Goal: Information Seeking & Learning: Compare options

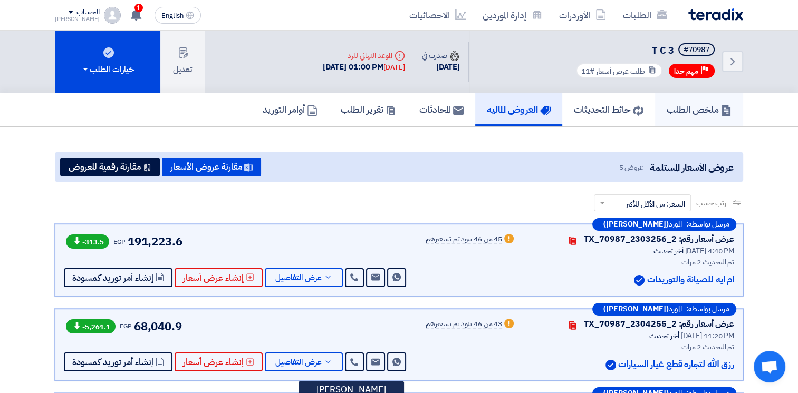
click at [680, 109] on h5 "ملخص الطلب" at bounding box center [698, 109] width 65 height 12
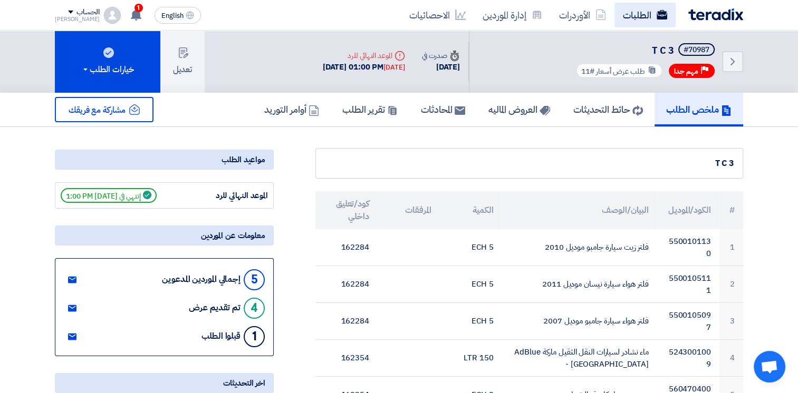
click at [649, 7] on link "الطلبات" at bounding box center [644, 15] width 61 height 25
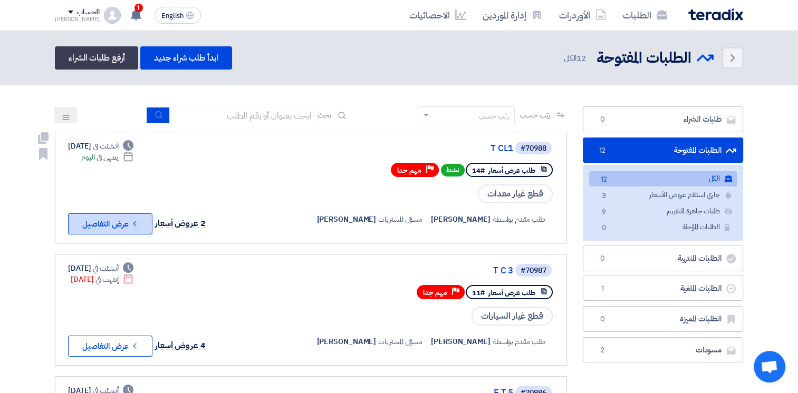
click at [140, 224] on button "Check details عرض التفاصيل" at bounding box center [110, 224] width 84 height 21
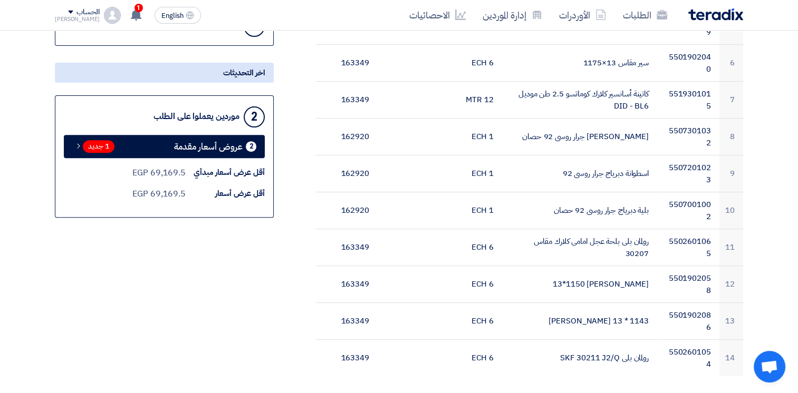
scroll to position [370, 0]
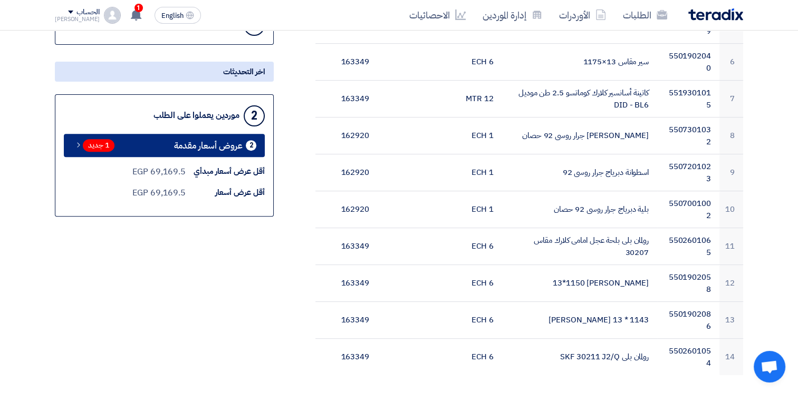
click at [236, 142] on span "عروض أسعار مقدمة" at bounding box center [208, 146] width 69 height 8
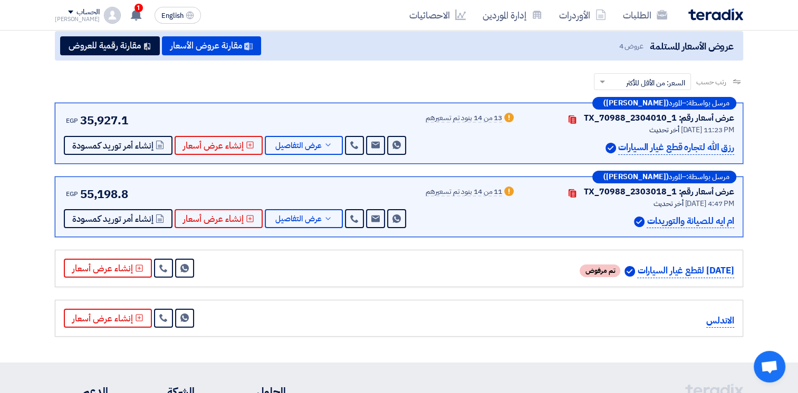
scroll to position [121, 0]
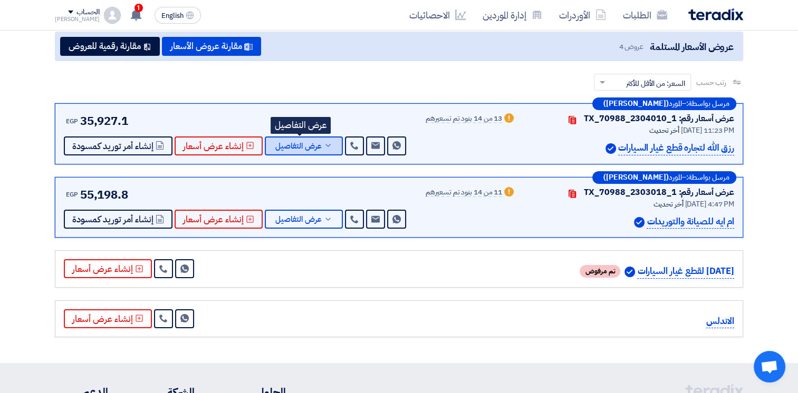
click at [331, 145] on button "عرض التفاصيل" at bounding box center [304, 146] width 78 height 19
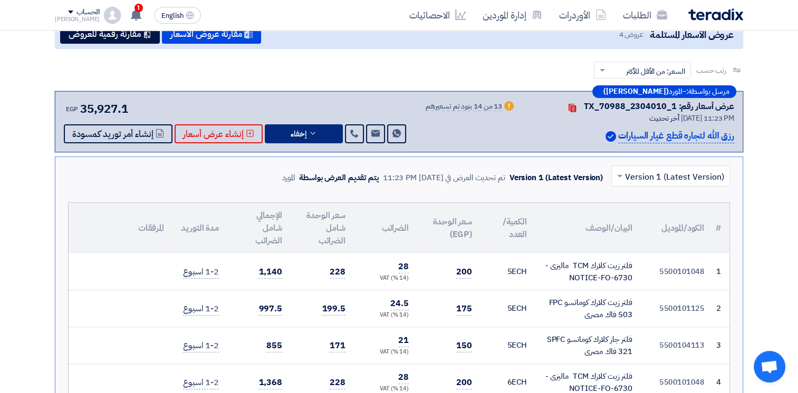
scroll to position [133, 0]
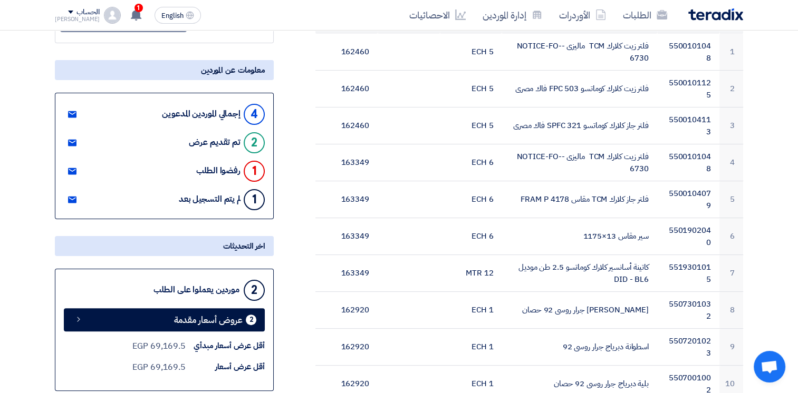
scroll to position [240, 0]
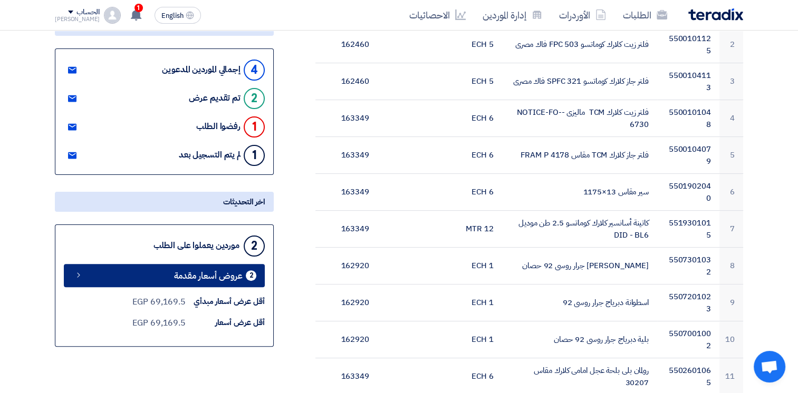
click at [232, 273] on span "عروض أسعار مقدمة" at bounding box center [208, 276] width 69 height 8
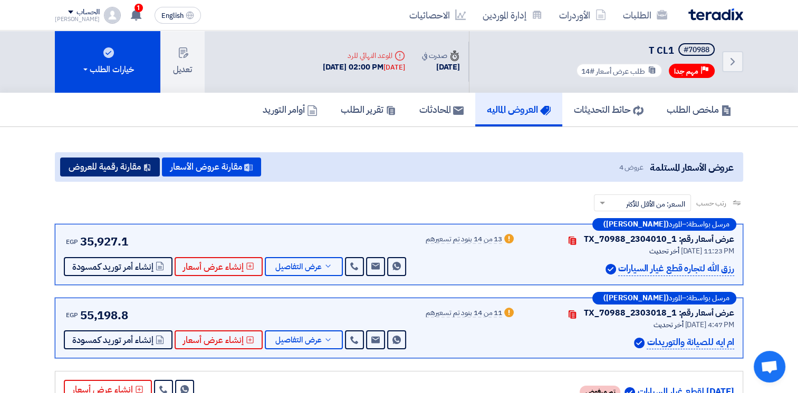
click at [118, 164] on button "مقارنة رقمية للعروض" at bounding box center [110, 167] width 100 height 19
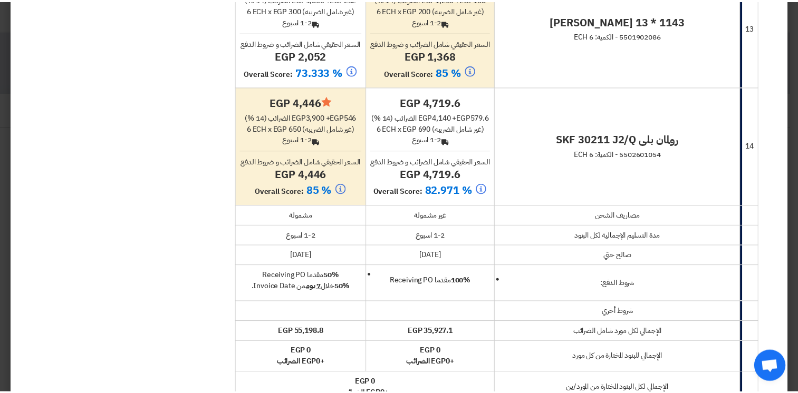
scroll to position [1676, 0]
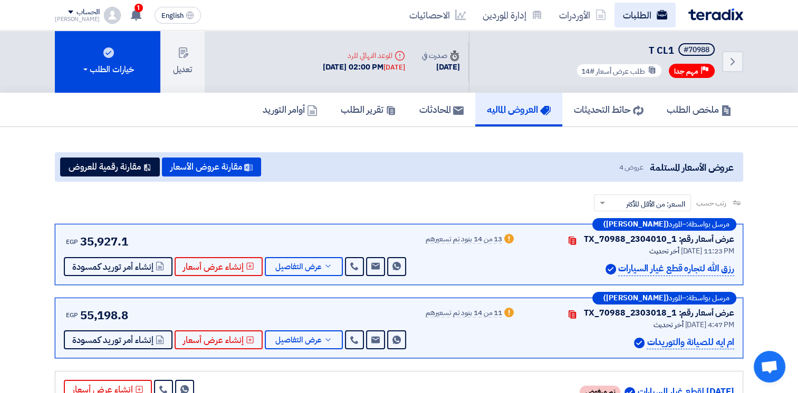
click at [623, 9] on link "الطلبات" at bounding box center [644, 15] width 61 height 25
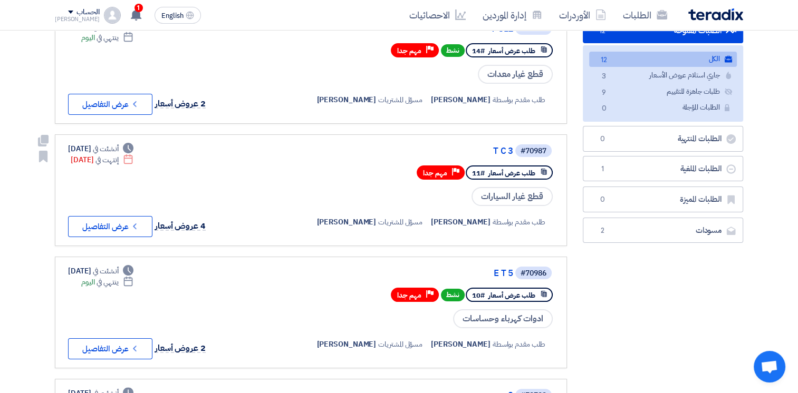
scroll to position [124, 0]
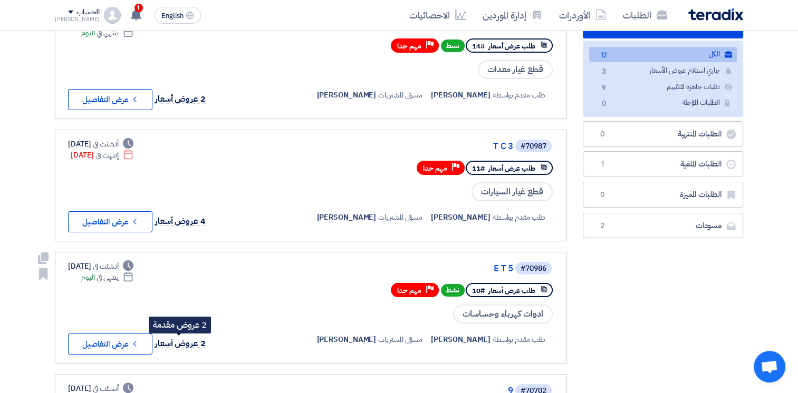
click at [179, 342] on span "2 عروض أسعار" at bounding box center [180, 343] width 51 height 13
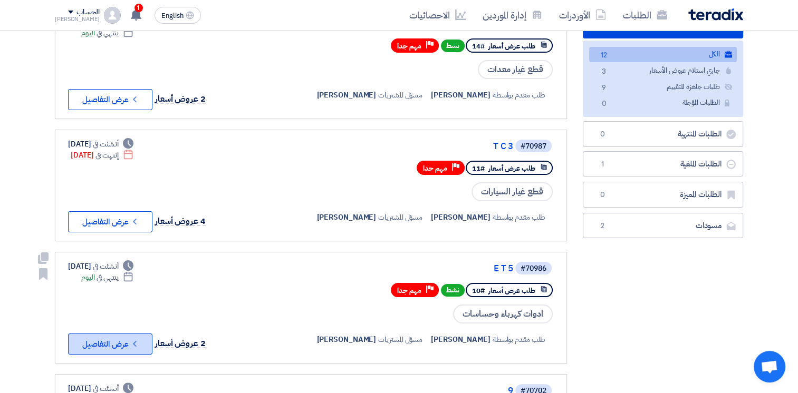
click at [134, 339] on icon "Check details" at bounding box center [135, 344] width 10 height 10
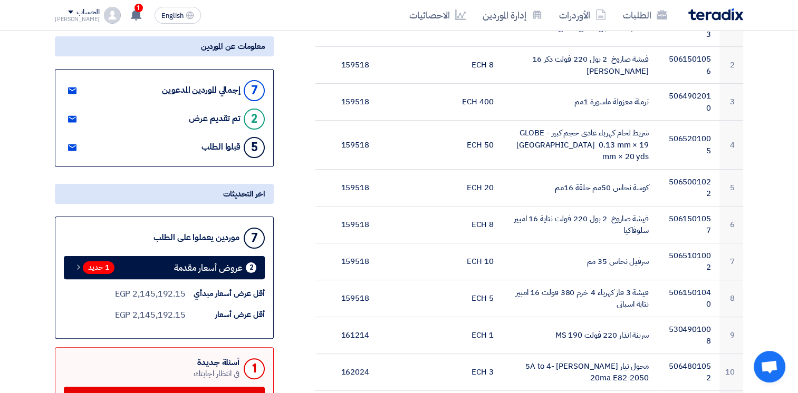
scroll to position [225, 0]
